Goal: Find specific page/section: Find specific page/section

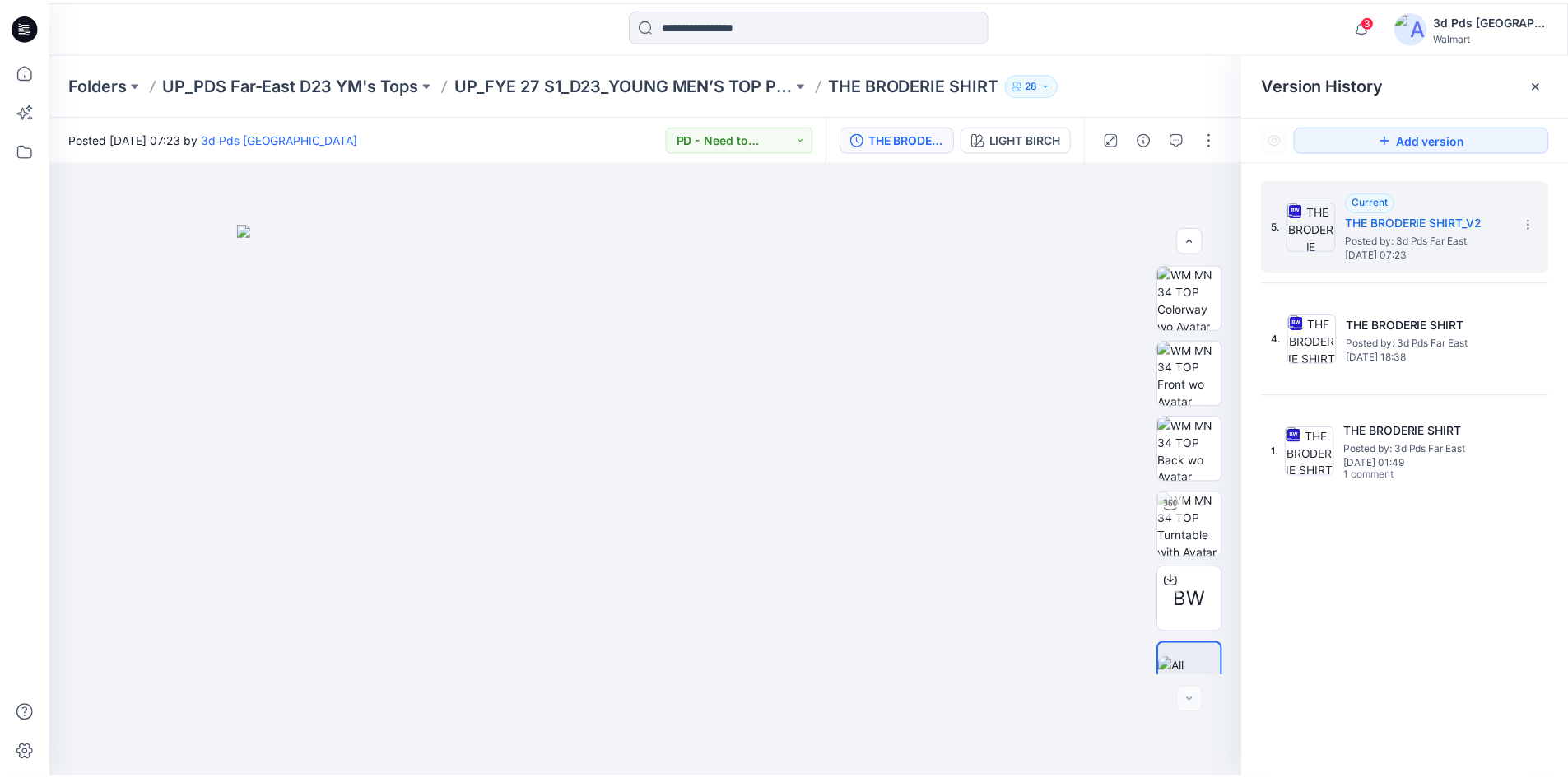
scroll to position [33, 0]
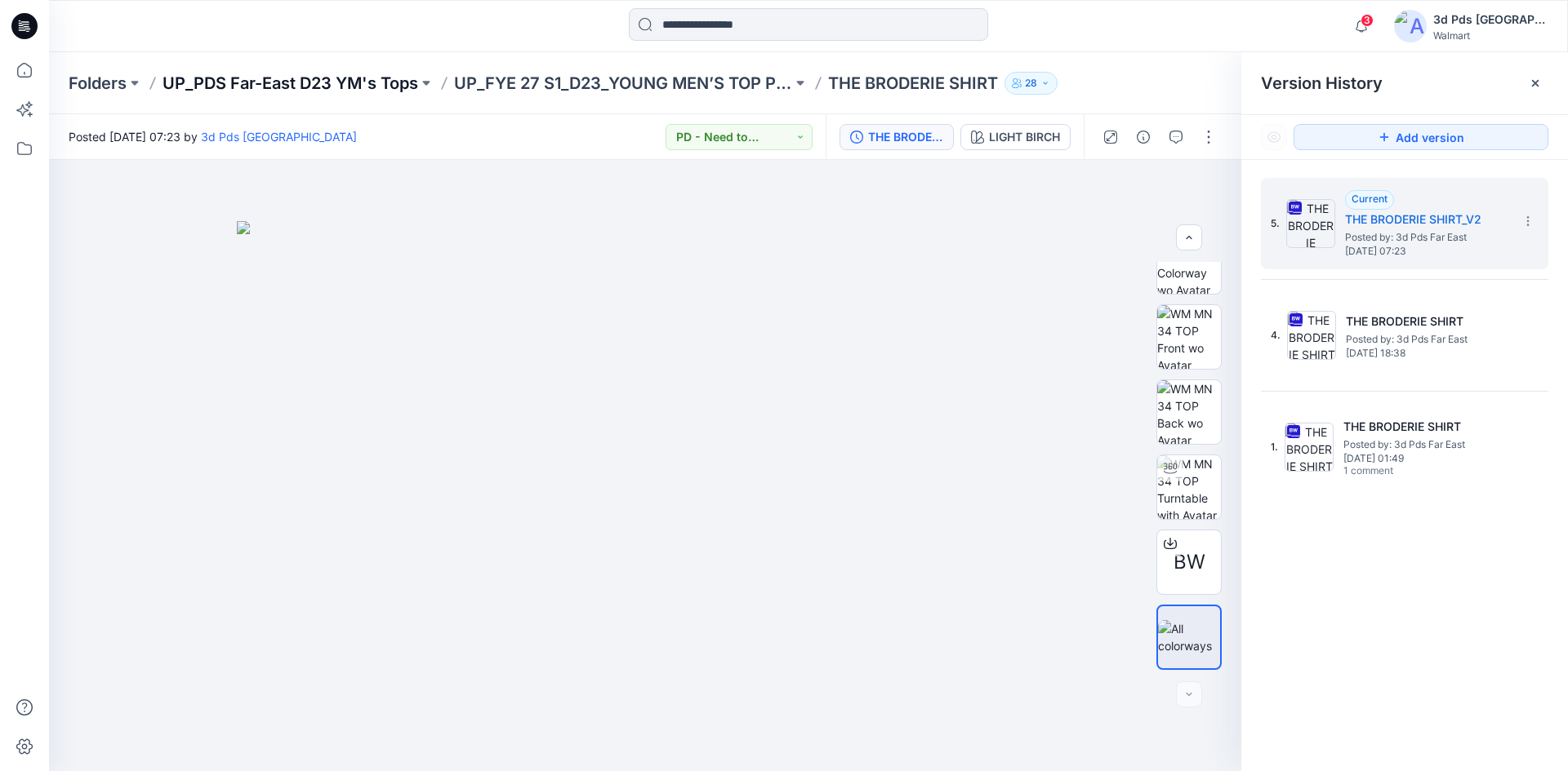
click at [235, 79] on p "UP_PDS Far-East D23 YM's Tops" at bounding box center [290, 83] width 256 height 23
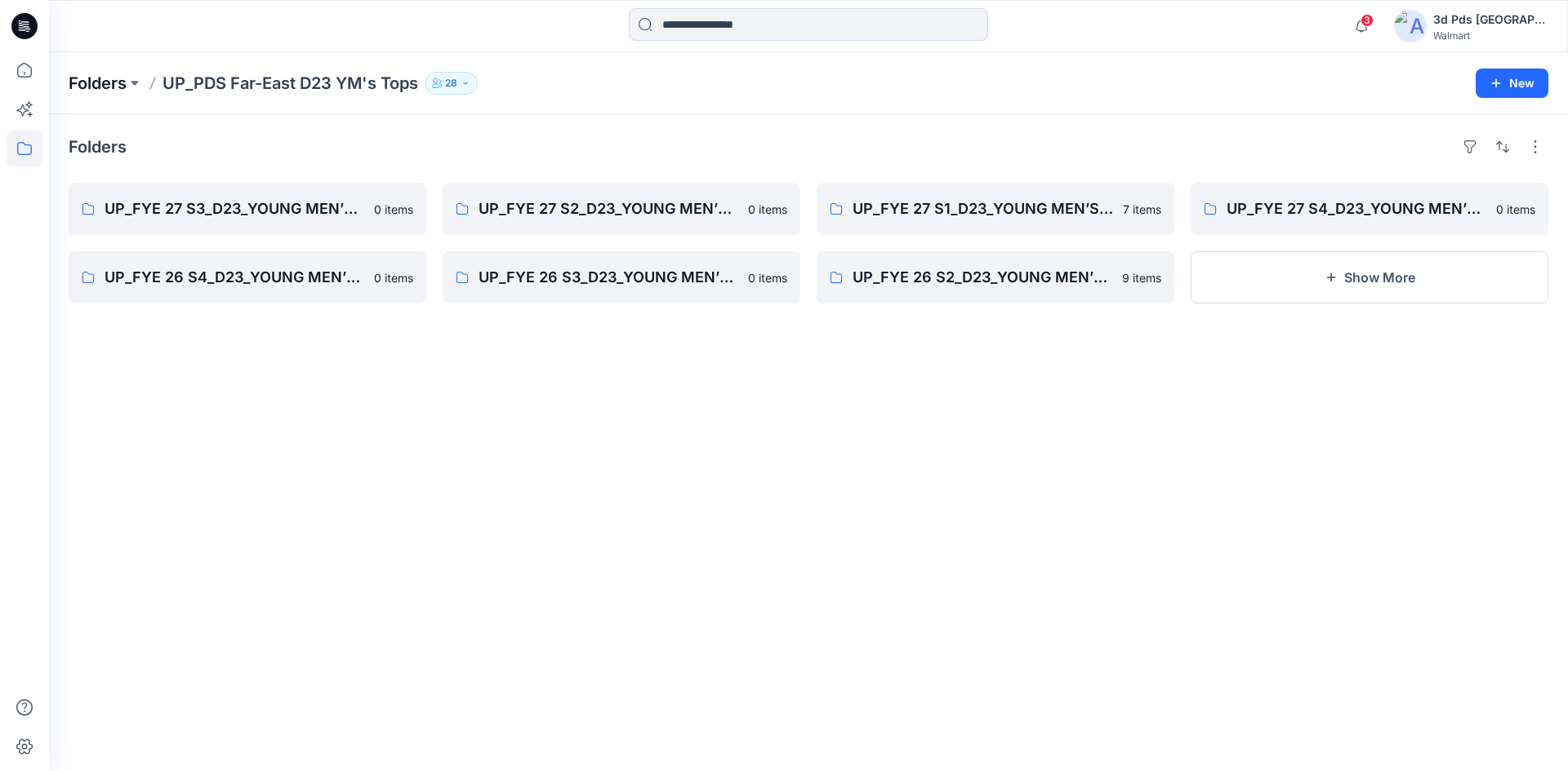
click at [103, 81] on p "Folders" at bounding box center [97, 83] width 58 height 23
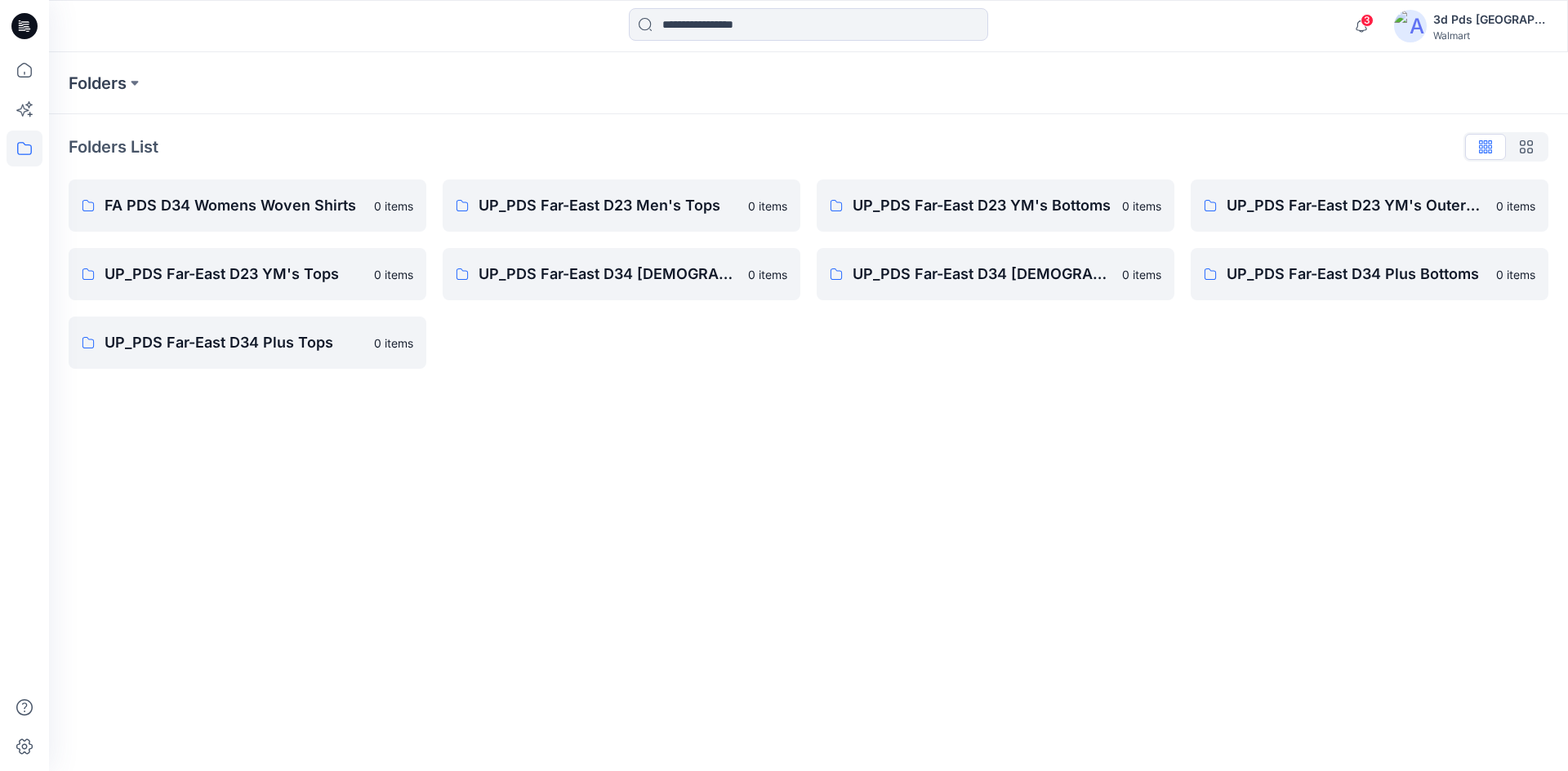
click at [26, 27] on icon at bounding box center [27, 26] width 6 height 1
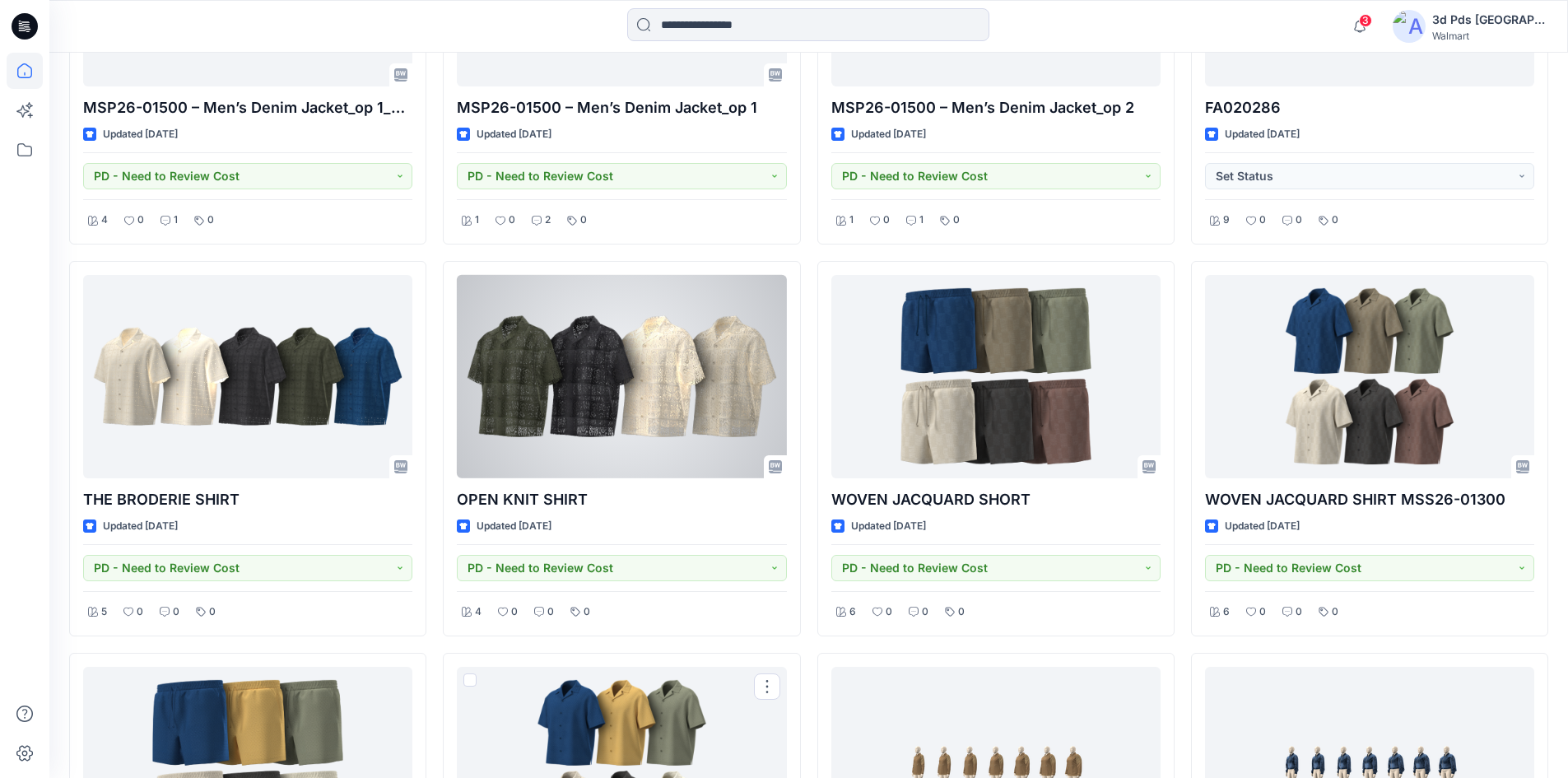
scroll to position [699, 0]
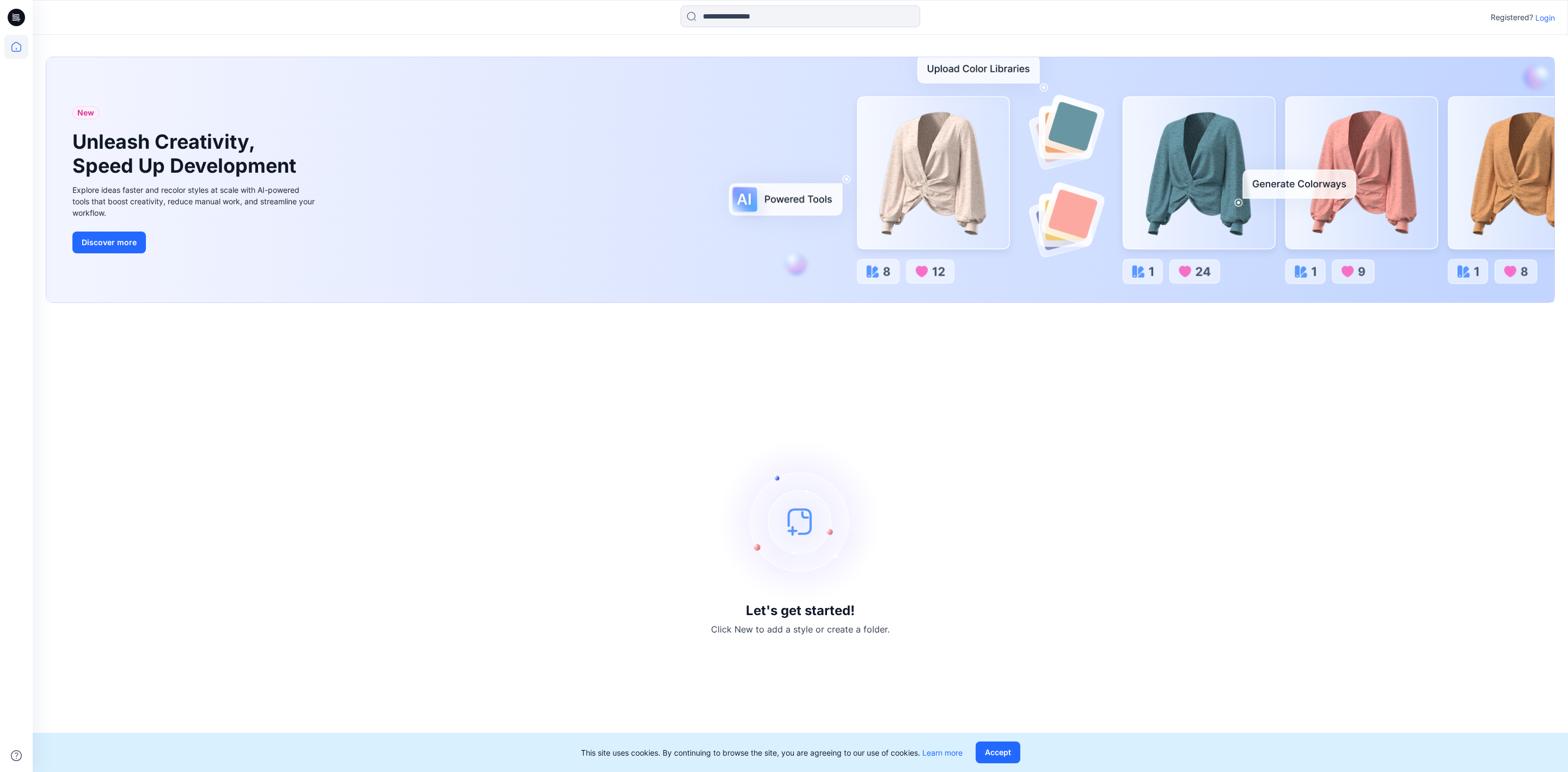
click at [1540, 18] on p "Login" at bounding box center [1545, 18] width 20 height 12
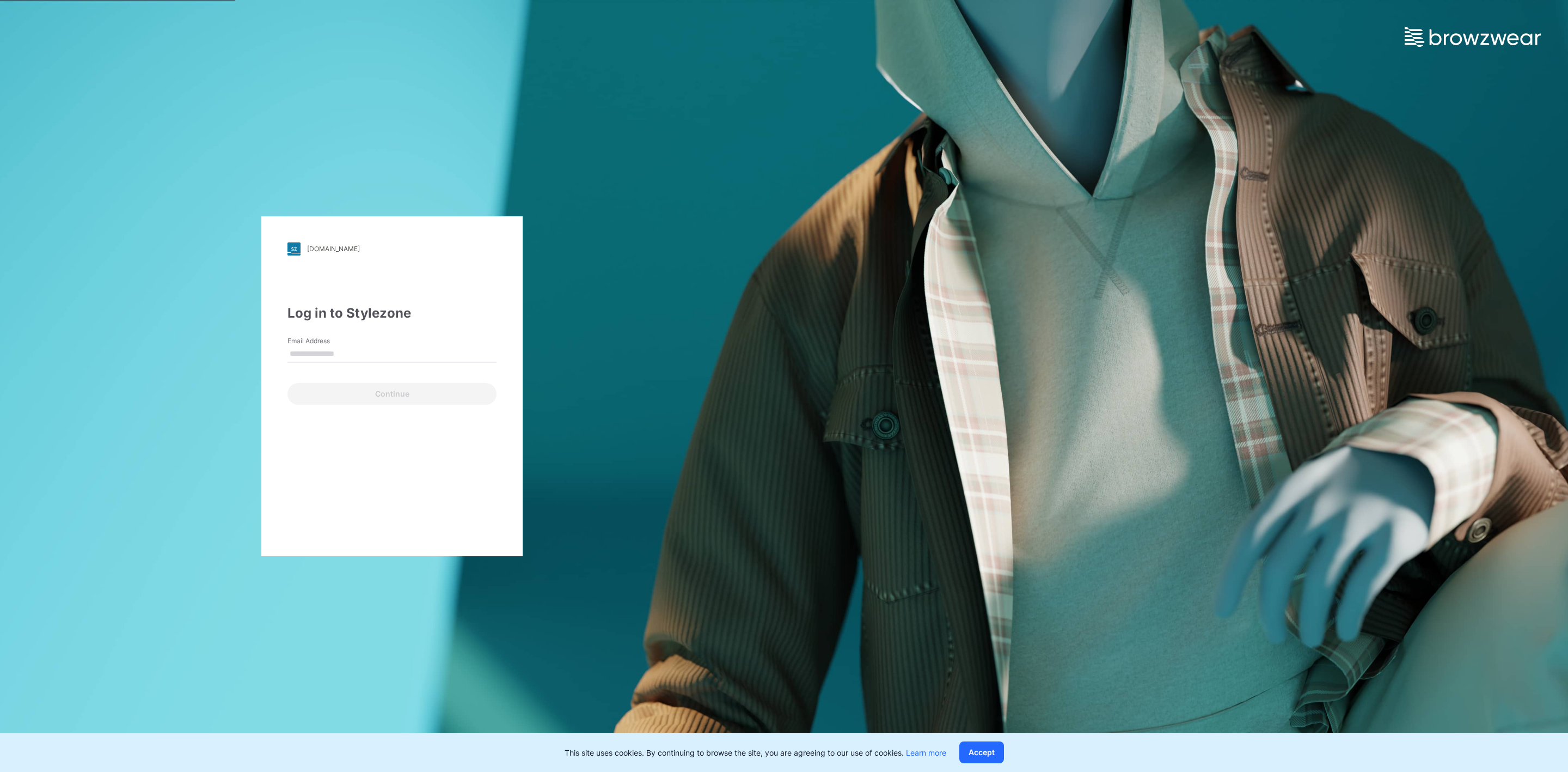
type input "**********"
click at [375, 391] on button "Continue" at bounding box center [392, 394] width 209 height 22
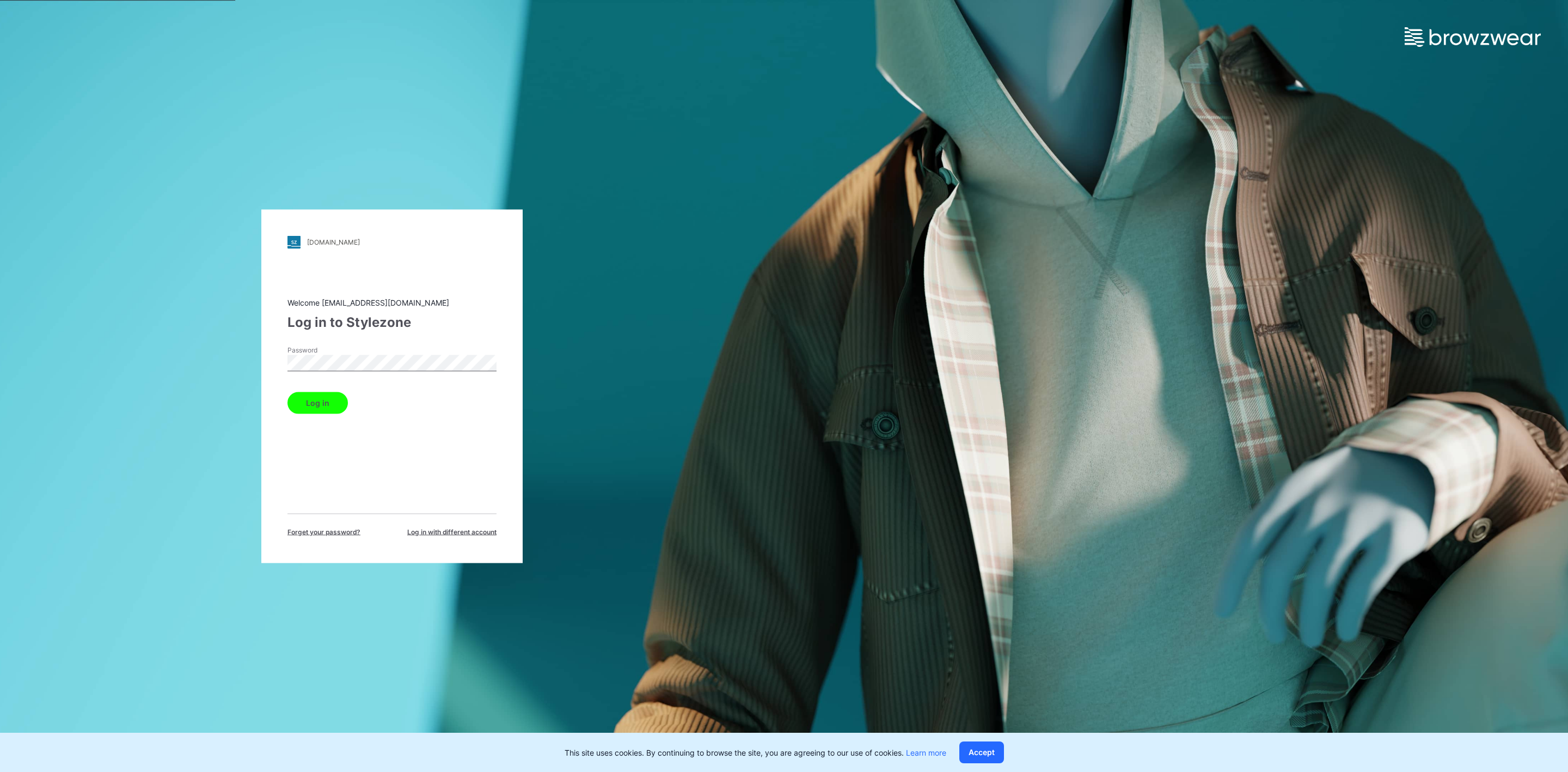
click at [312, 402] on button "Log in" at bounding box center [317, 403] width 61 height 22
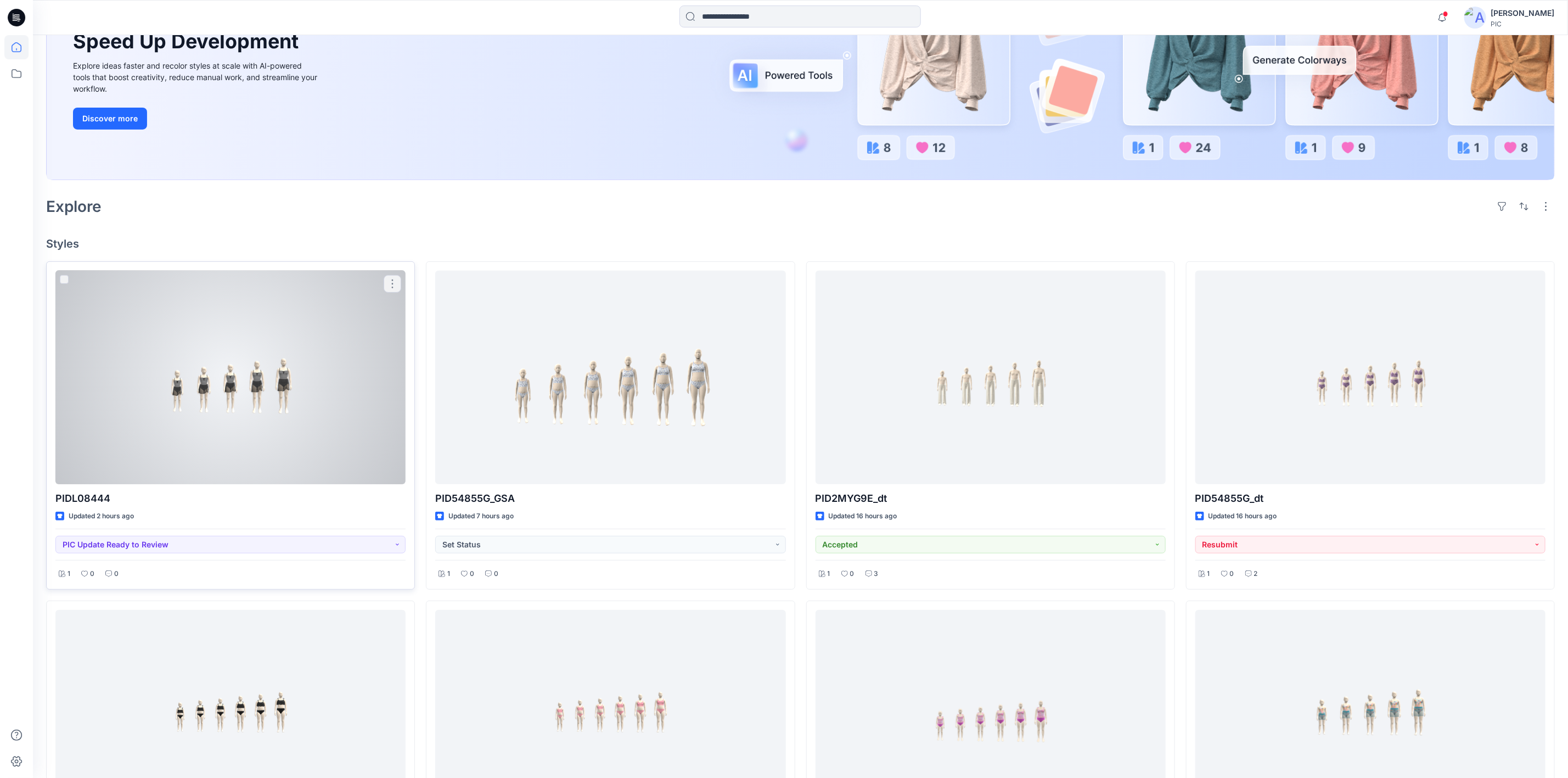
scroll to position [165, 0]
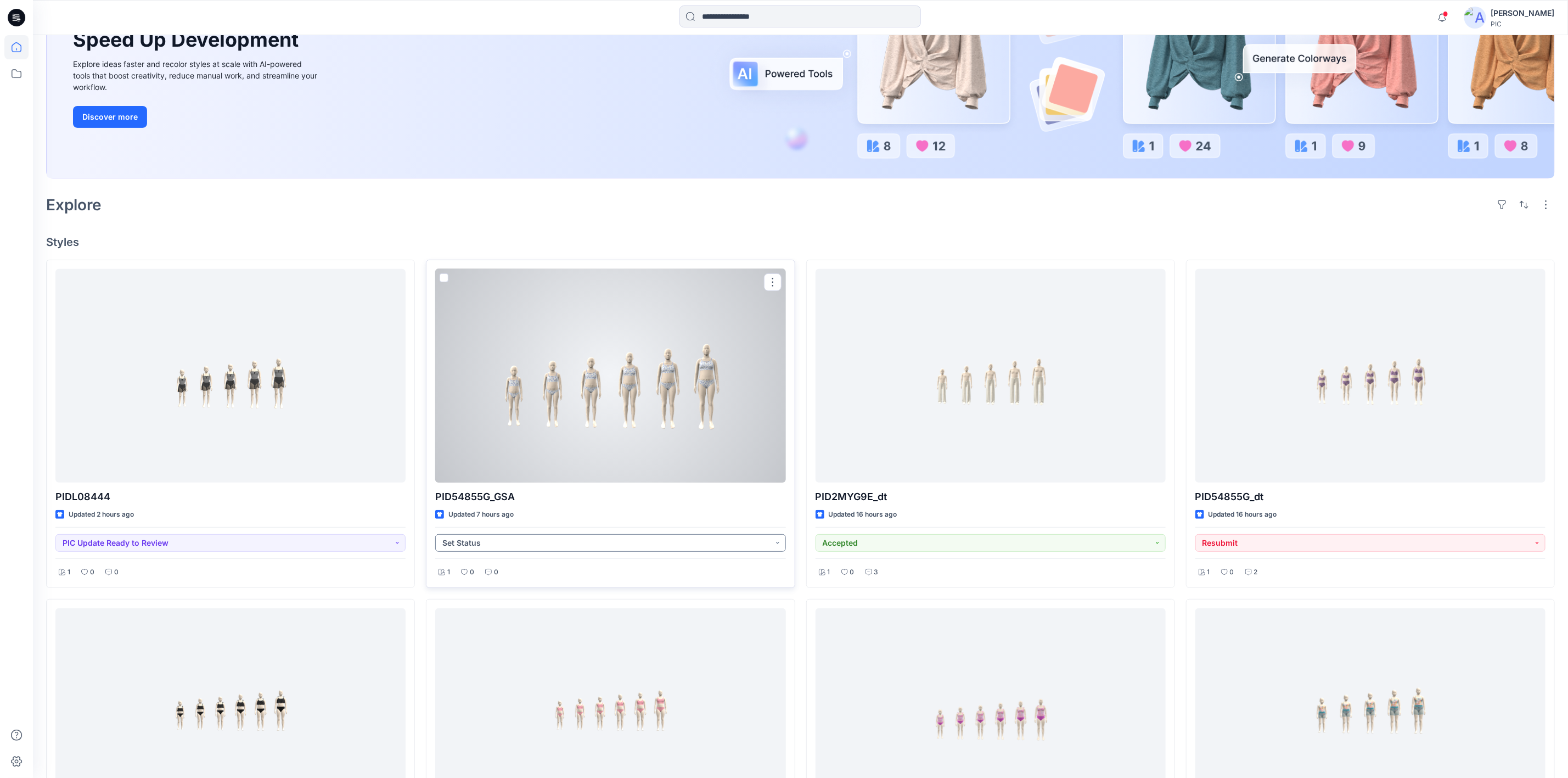
click at [774, 541] on button "Set Status" at bounding box center [610, 543] width 350 height 17
click at [473, 668] on p "PIC Update Ready to Review" at bounding box center [489, 665] width 62 height 14
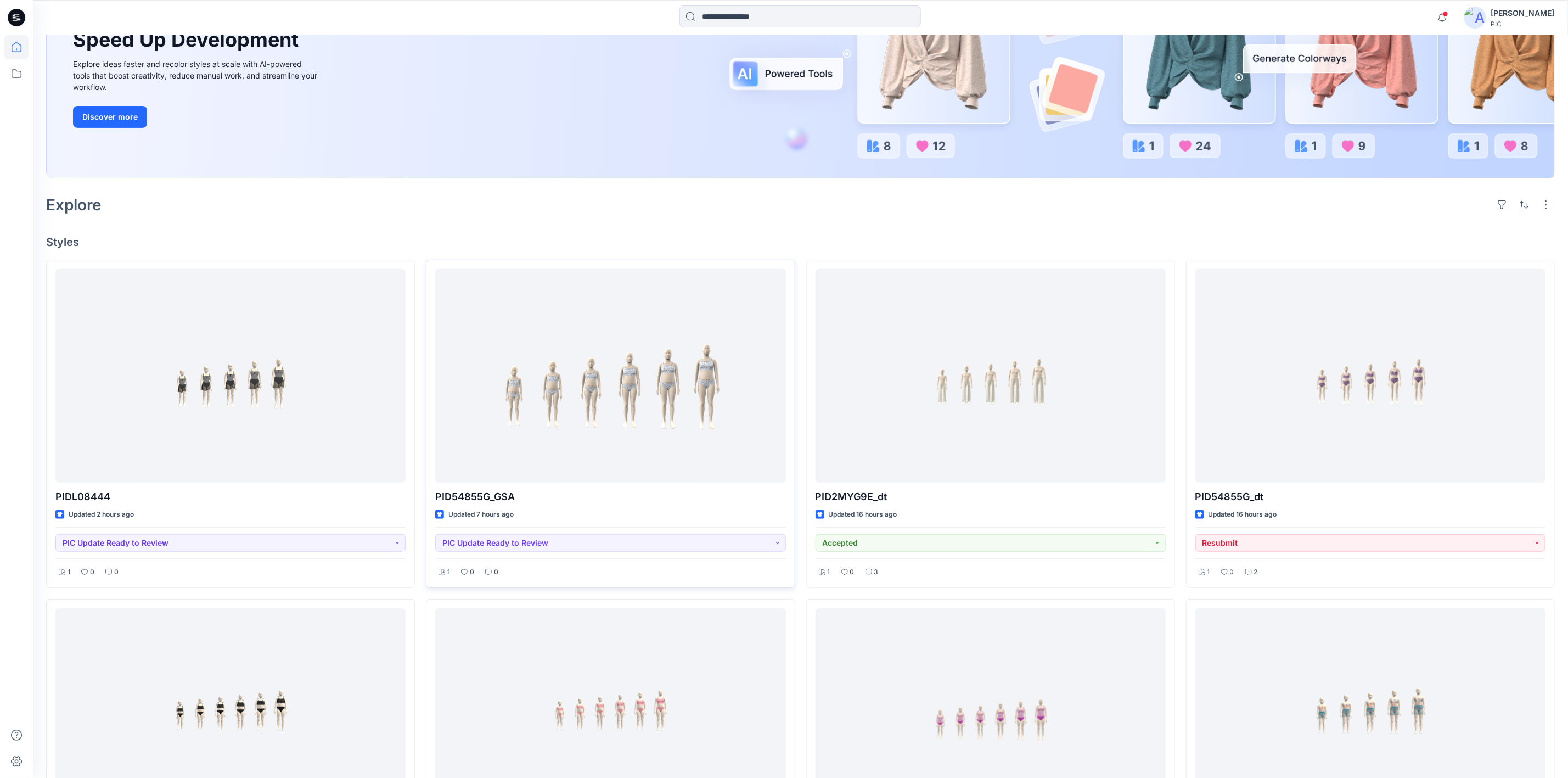
click at [616, 92] on div "New Unleash Creativity, Speed Up Development Explore ideas faster and recolor s…" at bounding box center [801, 54] width 1508 height 247
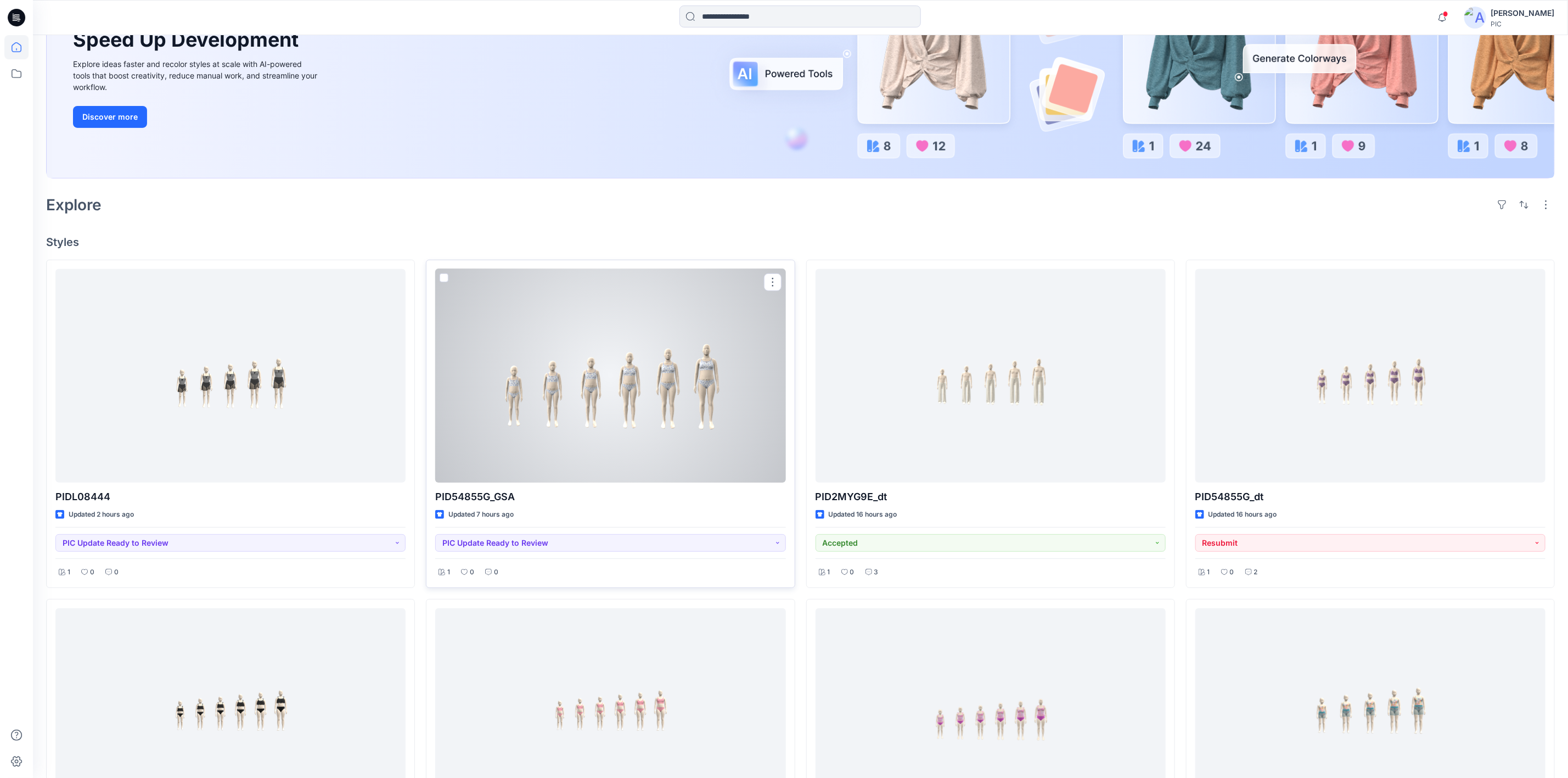
click at [611, 440] on div at bounding box center [610, 375] width 350 height 213
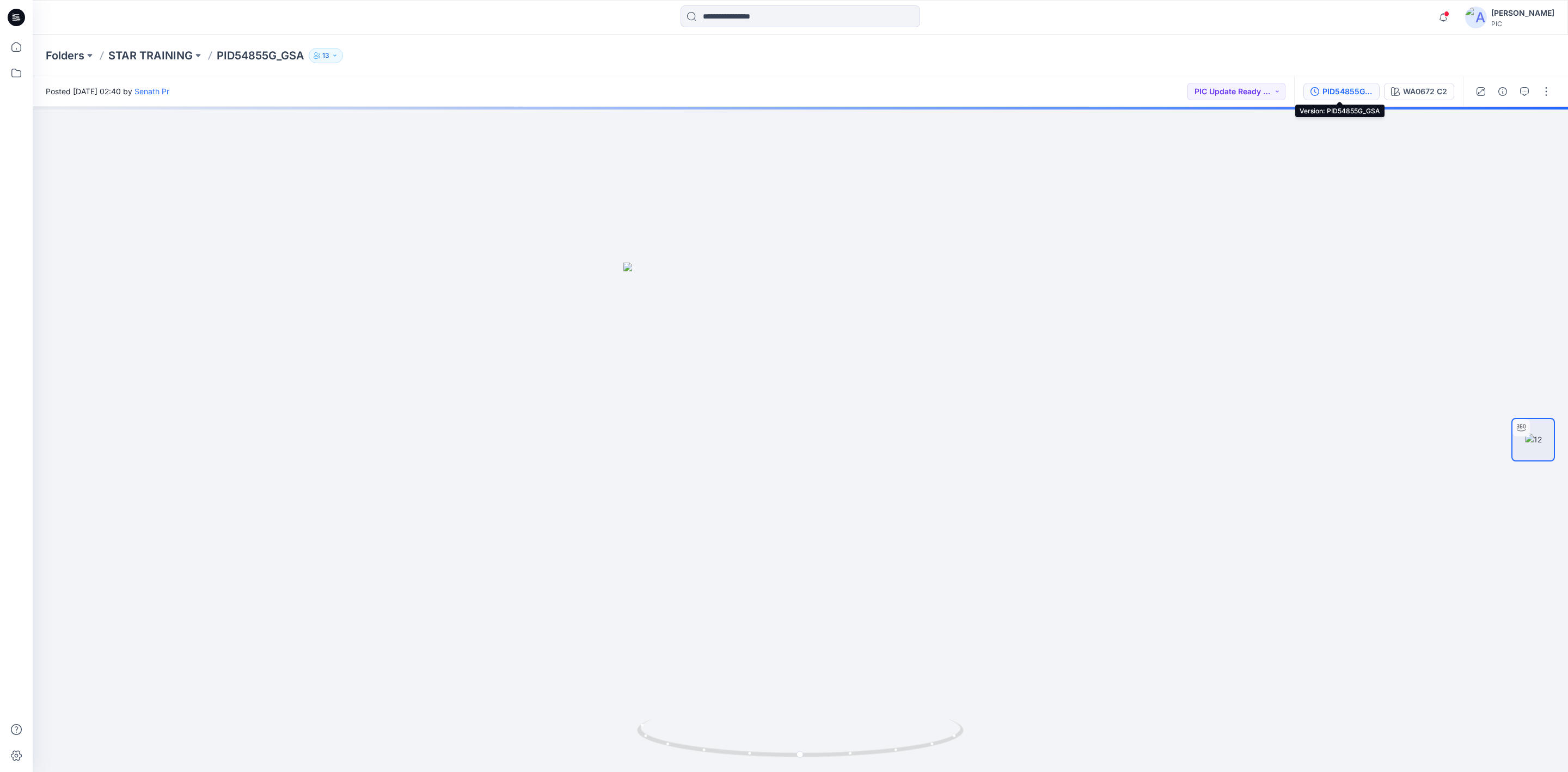
click at [1334, 90] on div "PID54855G_GSA" at bounding box center [1348, 92] width 50 height 12
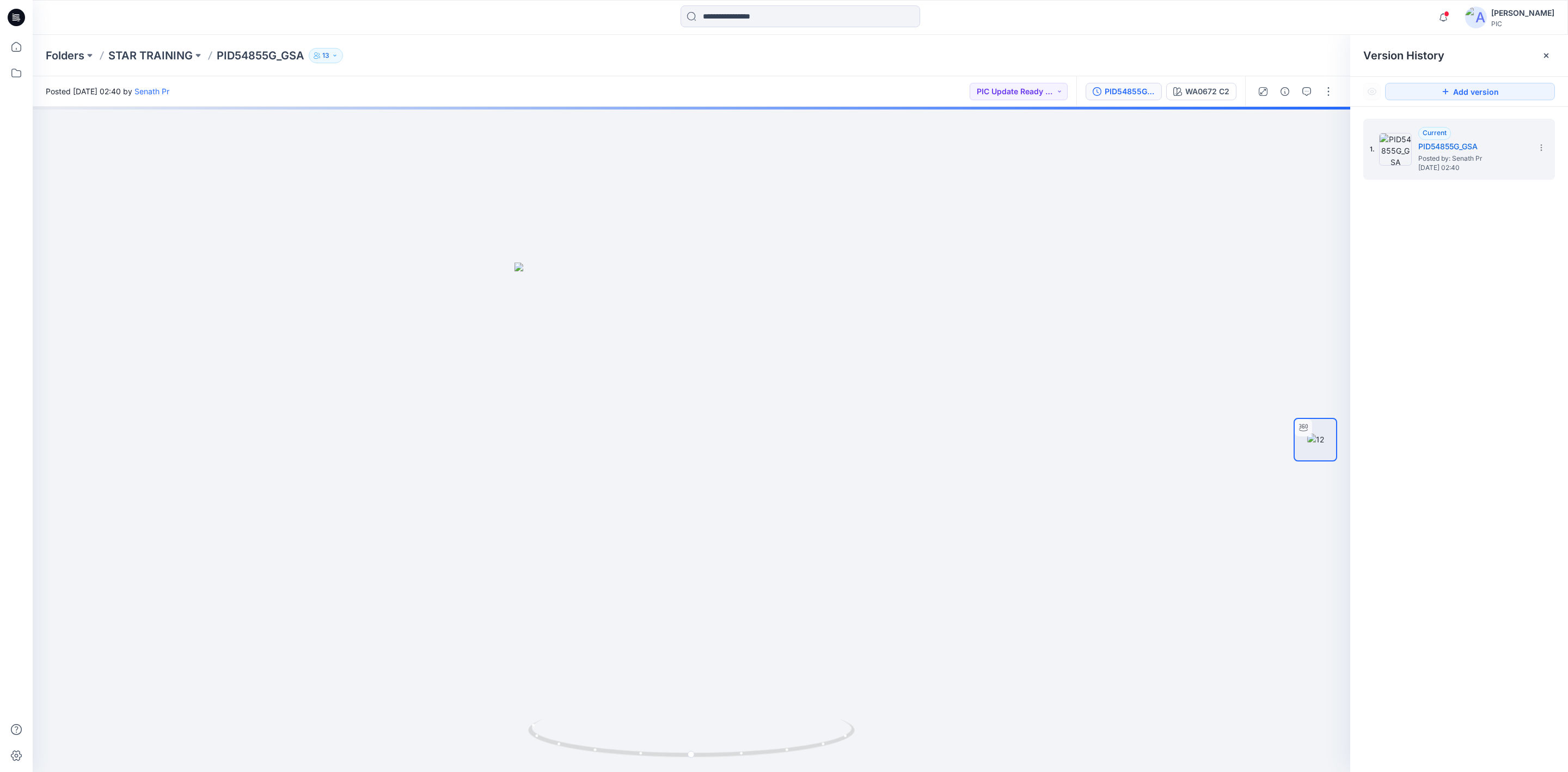
click at [1458, 278] on div "1. Current PID54855G_GSA Posted by: Senath Pr Tuesday, August 12, 2025 02:40" at bounding box center [1459, 447] width 218 height 681
drag, startPoint x: 1475, startPoint y: 300, endPoint x: 1142, endPoint y: 391, distance: 345.2
click at [1476, 300] on div "1. Current PID54855G_GSA Posted by: Senath Pr Tuesday, August 12, 2025 02:40" at bounding box center [1459, 447] width 218 height 681
click at [1309, 432] on div at bounding box center [1303, 428] width 17 height 17
drag, startPoint x: 690, startPoint y: 658, endPoint x: 814, endPoint y: 658, distance: 124.0
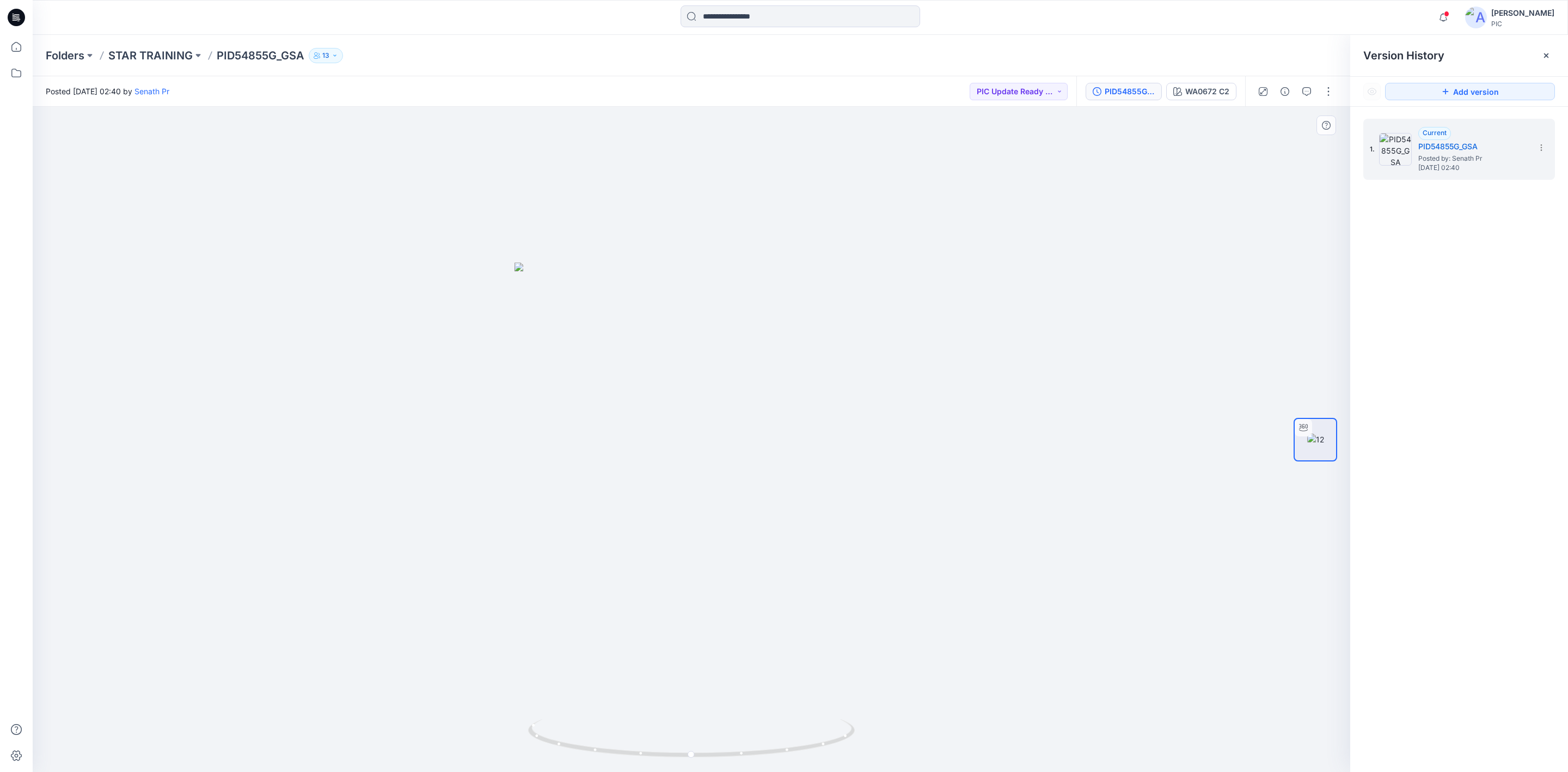
click at [814, 658] on div at bounding box center [691, 439] width 1318 height 665
drag, startPoint x: 668, startPoint y: 733, endPoint x: 1101, endPoint y: 637, distance: 443.5
click at [1101, 637] on div at bounding box center [691, 439] width 1318 height 665
click at [72, 48] on p "Folders" at bounding box center [65, 55] width 39 height 15
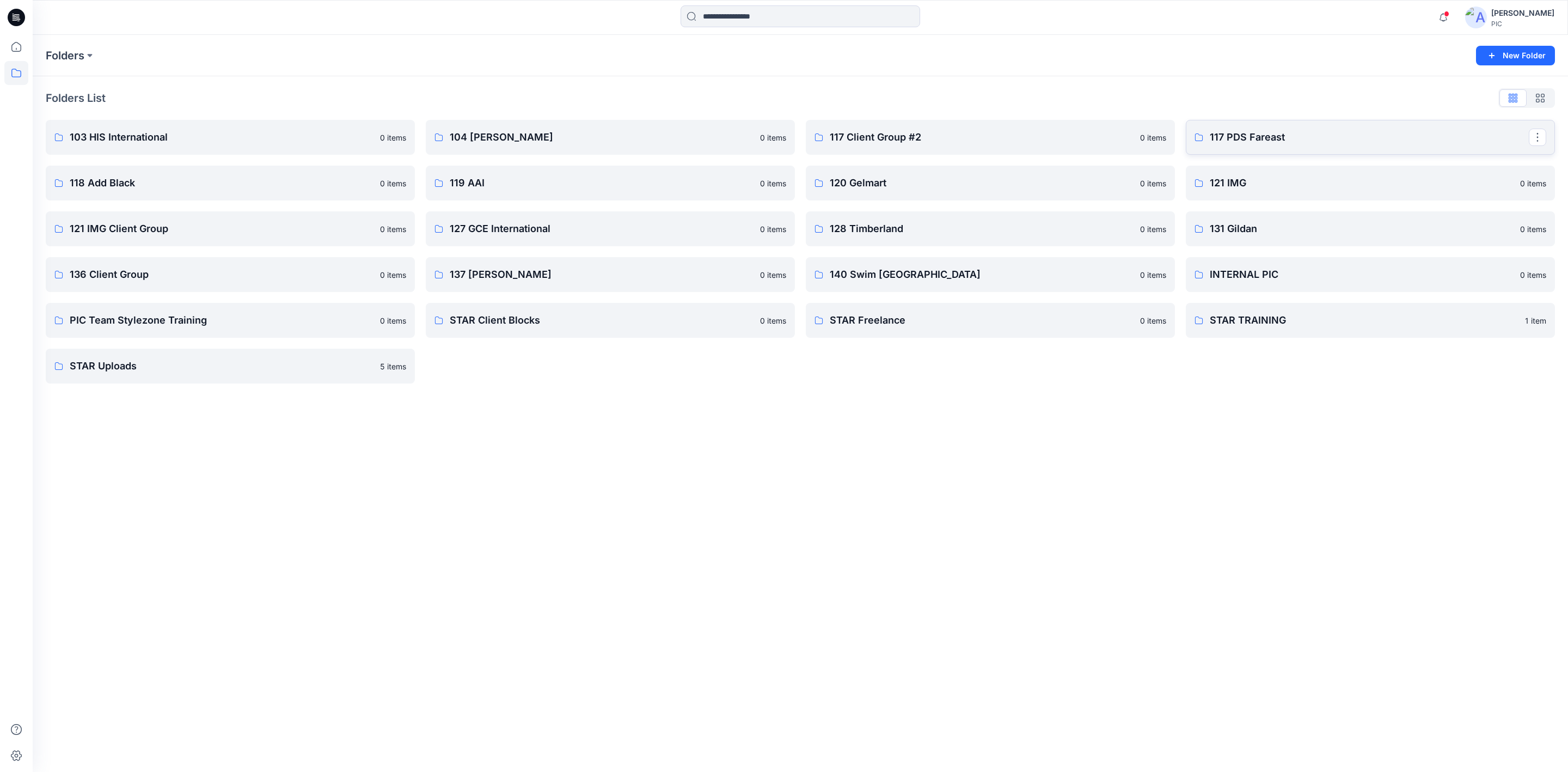
click at [1256, 136] on p "117 PDS Fareast" at bounding box center [1369, 137] width 319 height 15
click at [919, 267] on p "140 Swim USA" at bounding box center [989, 274] width 319 height 15
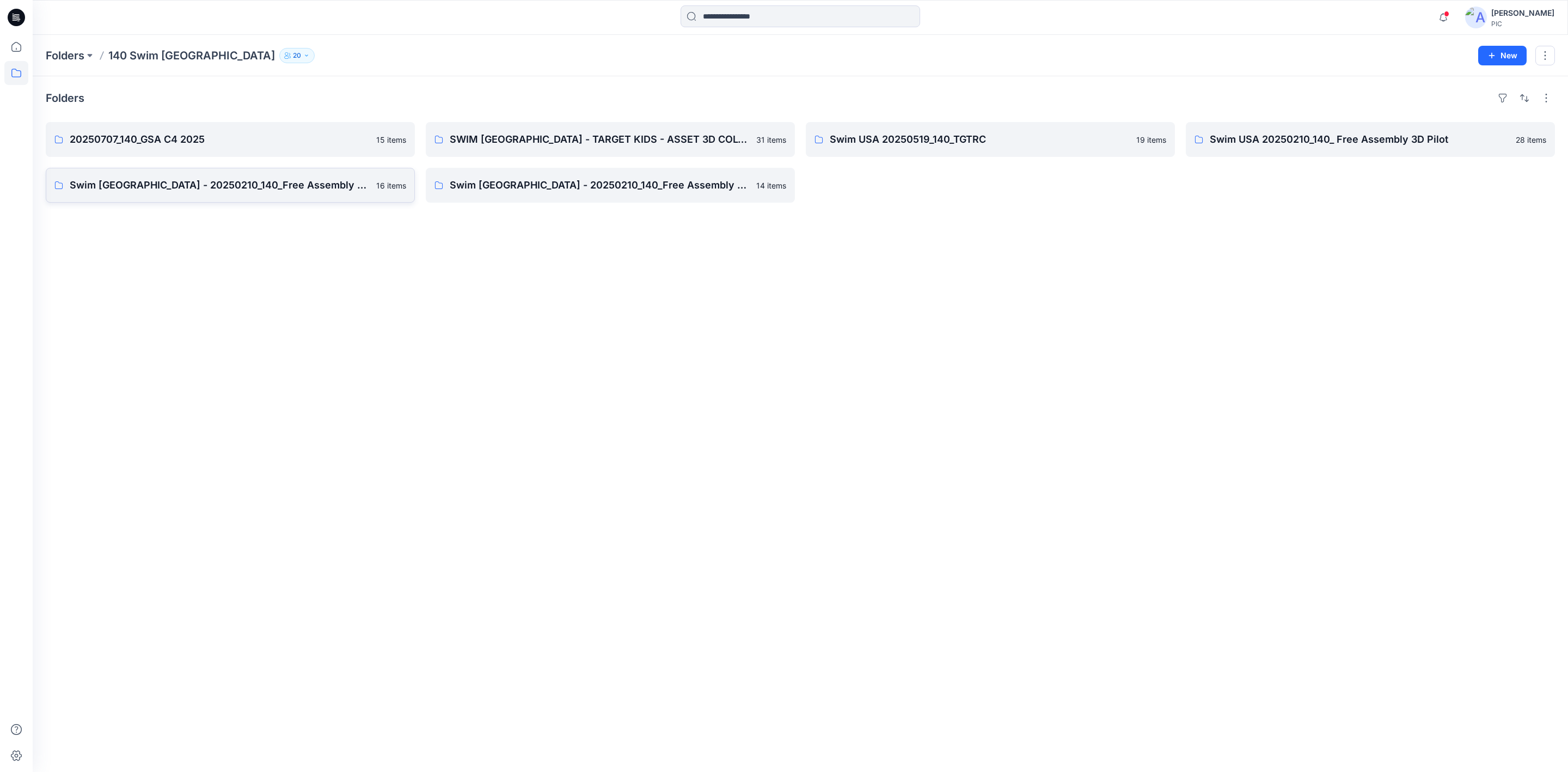
drag, startPoint x: 174, startPoint y: 327, endPoint x: 146, endPoint y: 169, distance: 160.5
click at [175, 325] on div "Folders 20250707_140_GSA C4 2025 15 items Swim USA - 20250210_140_Free Assembly…" at bounding box center [800, 424] width 1536 height 696
click at [528, 307] on div "Folders 20250707_140_GSA C4 2025 15 items Swim USA - 20250210_140_Free Assembly…" at bounding box center [800, 424] width 1536 height 696
click at [231, 142] on p "20250707_140_GSA C4 2025" at bounding box center [229, 139] width 319 height 15
